Goal: Task Accomplishment & Management: Use online tool/utility

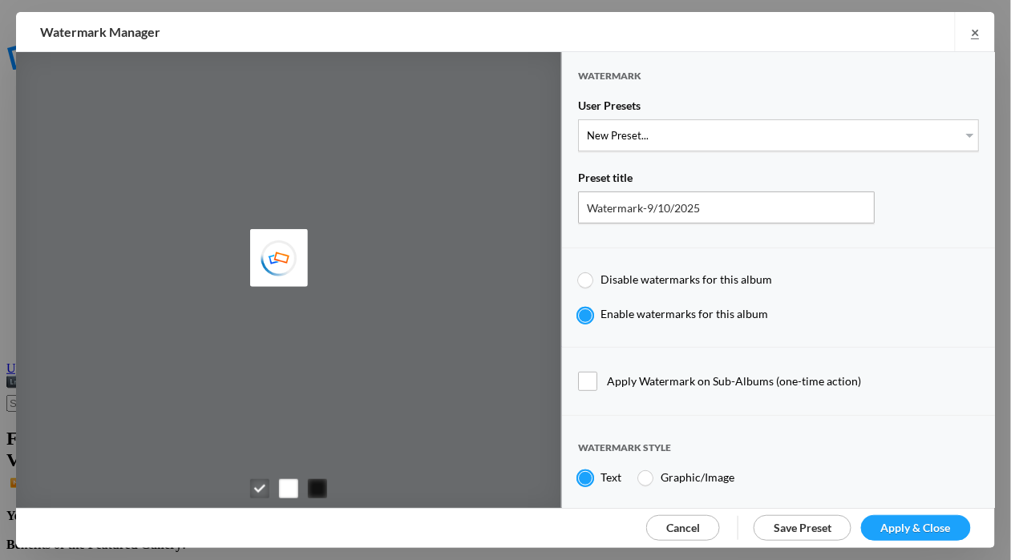
type input "Cheryl Pursell"
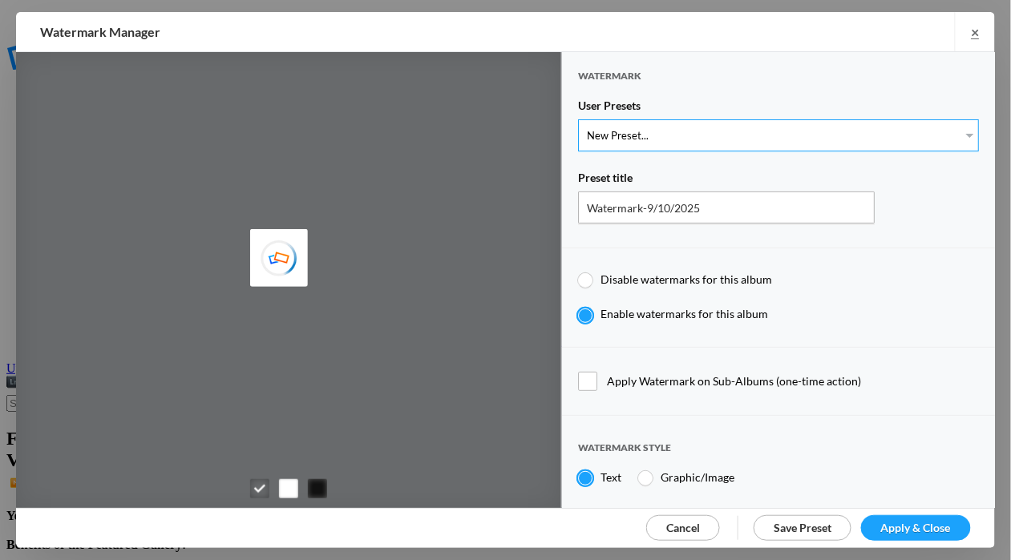
click at [948, 132] on select "New Preset... WhiteCPwatermark BlackCPwatermark capBLACK CAPWHITE GIFWHITE GIFB…" at bounding box center [778, 135] width 401 height 32
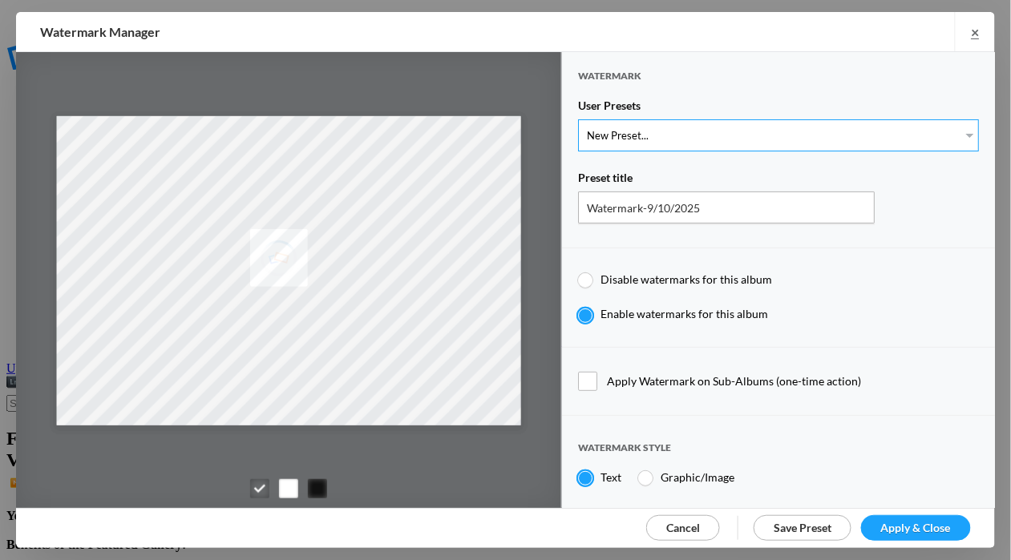
select select "1: Object"
click at [578, 119] on select "New Preset... WhiteCPwatermark BlackCPwatermark capBLACK CAPWHITE GIFWHITE GIFB…" at bounding box center [778, 135] width 401 height 32
type input "WhiteCPwatermark"
radio input "false"
radio input "true"
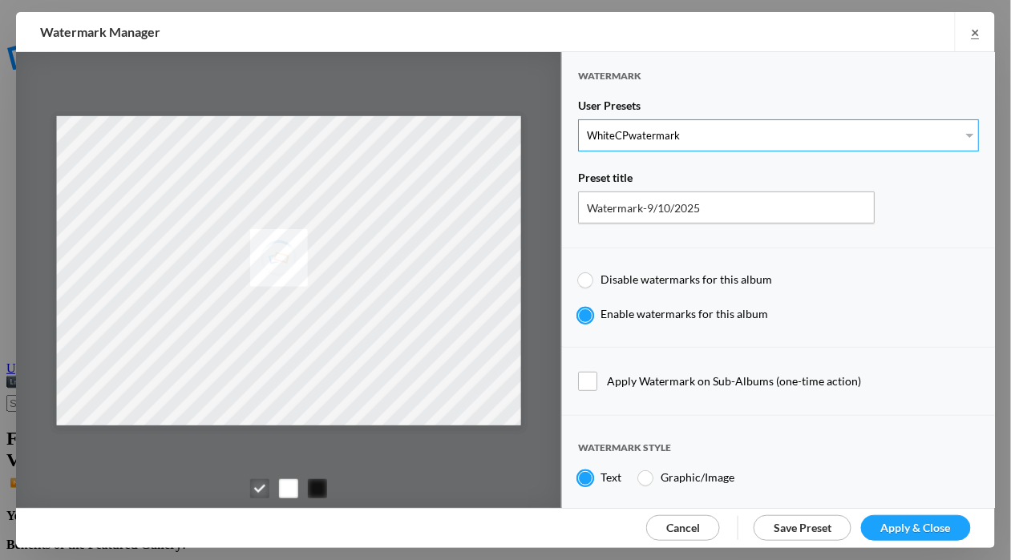
type input "41"
radio input "true"
radio input "false"
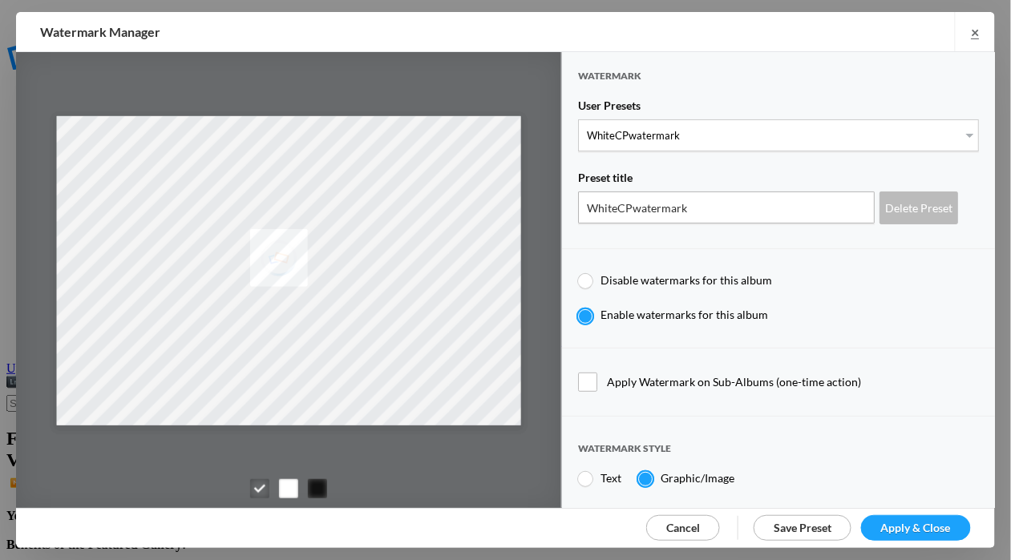
click at [902, 524] on span "Apply & Close" at bounding box center [916, 528] width 70 height 14
